Goal: Find specific page/section: Find specific page/section

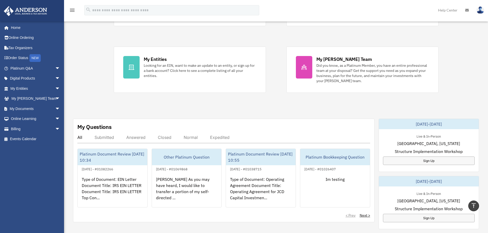
scroll to position [59, 0]
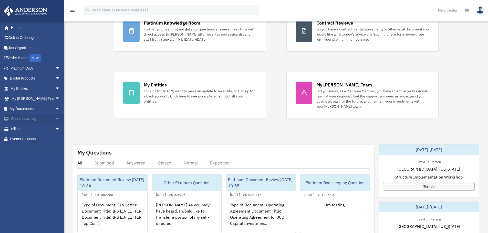
click at [55, 118] on span "arrow_drop_down" at bounding box center [60, 119] width 10 height 11
click at [30, 148] on link "Resources" at bounding box center [37, 149] width 61 height 10
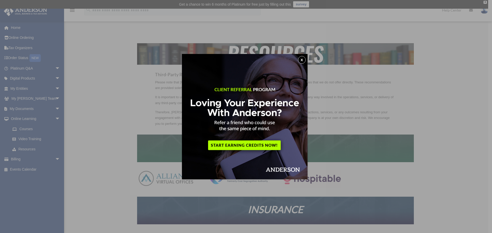
click at [303, 59] on button "x" at bounding box center [302, 60] width 8 height 8
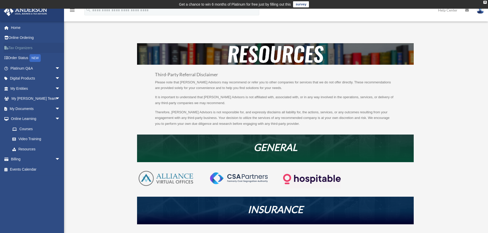
click at [32, 49] on link "Tax Organizers" at bounding box center [36, 48] width 64 height 10
